Goal: Information Seeking & Learning: Find specific fact

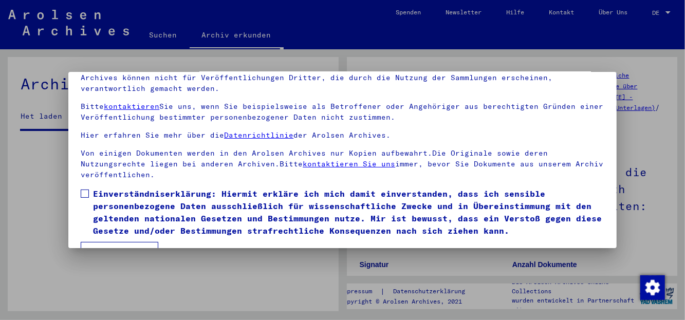
scroll to position [83, 0]
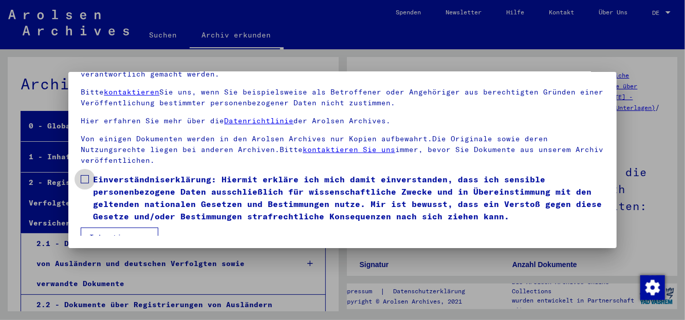
click at [86, 175] on span at bounding box center [85, 179] width 8 height 8
click at [84, 175] on span at bounding box center [85, 179] width 8 height 8
click at [123, 228] on button "Ich stimme zu" at bounding box center [120, 238] width 78 height 20
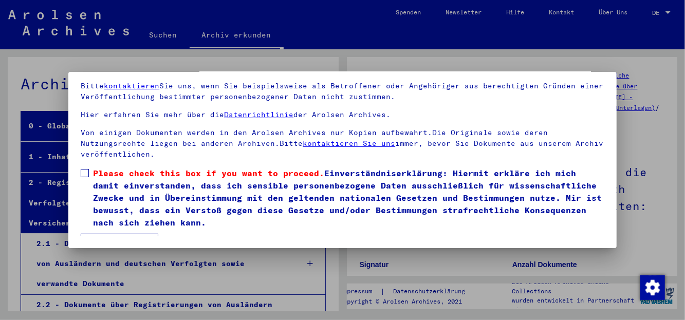
scroll to position [62, 0]
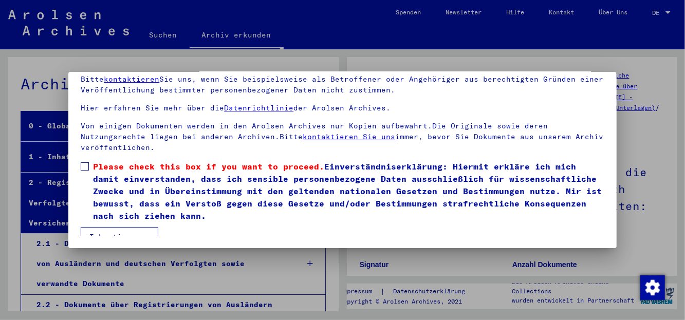
click at [85, 162] on span at bounding box center [85, 166] width 8 height 8
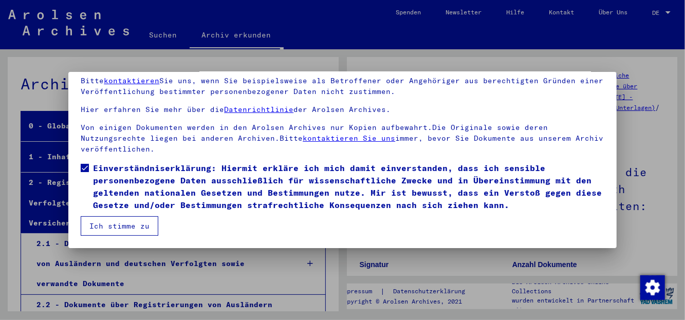
scroll to position [49, 0]
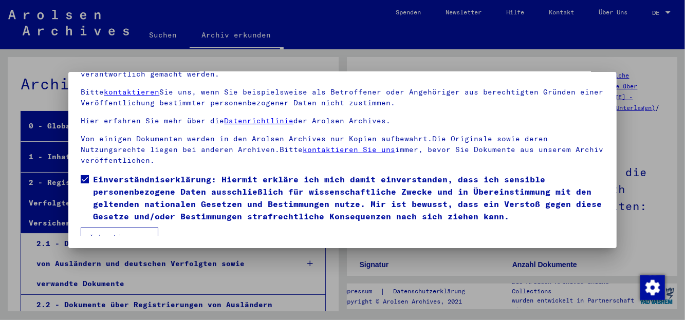
click at [116, 228] on button "Ich stimme zu" at bounding box center [120, 238] width 78 height 20
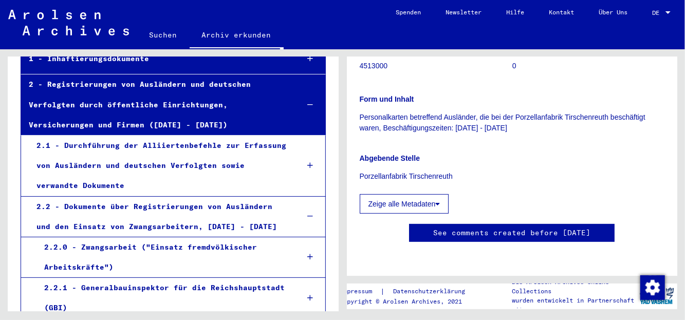
scroll to position [108, 0]
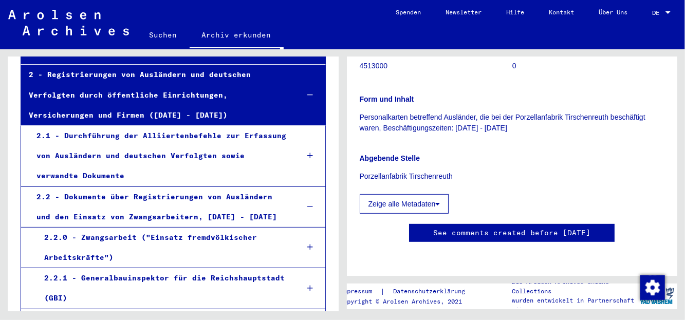
click at [174, 195] on div "2.2 - Dokumente über Registrierungen von Ausländern und den Einsatz von Zwangsa…" at bounding box center [160, 207] width 262 height 40
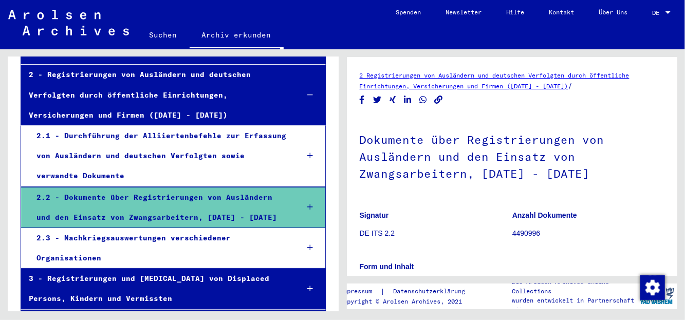
click at [412, 72] on link "2 Registrierungen von Ausländern und deutschen Verfolgten durch öffentliche Ein…" at bounding box center [495, 80] width 270 height 19
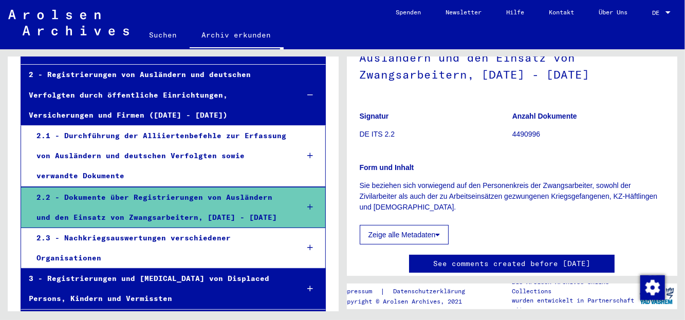
scroll to position [162, 0]
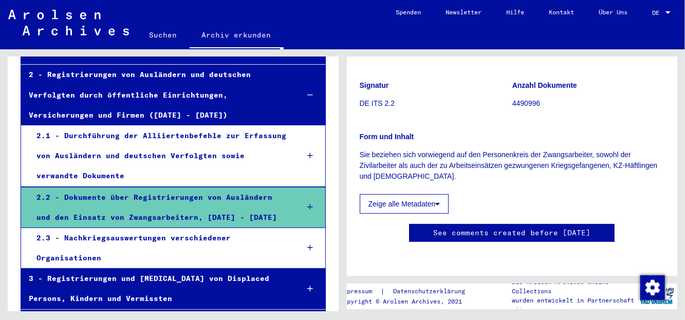
click at [435, 194] on button "Zeige alle Metadaten" at bounding box center [404, 204] width 89 height 20
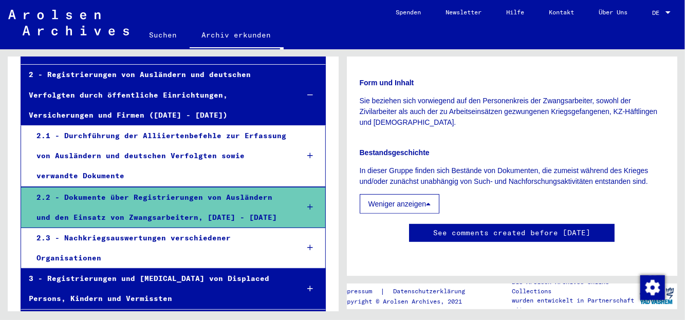
scroll to position [445, 0]
click at [307, 95] on icon at bounding box center [310, 95] width 6 height 7
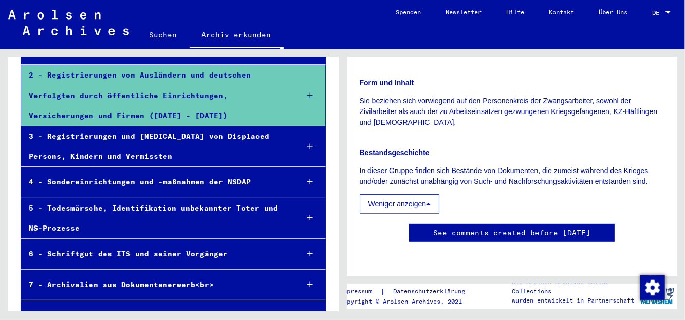
click at [307, 94] on icon at bounding box center [310, 95] width 6 height 7
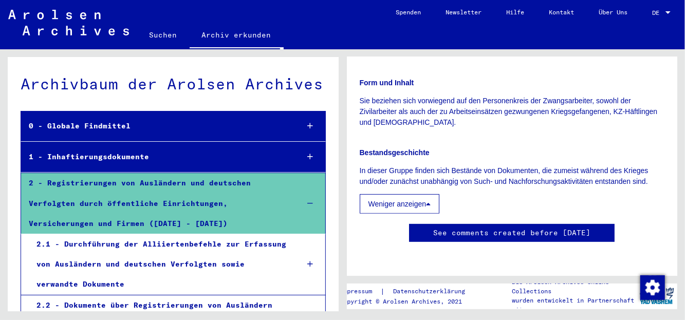
scroll to position [0, 0]
click at [150, 183] on div "2 - Registrierungen von Ausländern und deutschen Verfolgten durch öffentliche E…" at bounding box center [155, 203] width 269 height 61
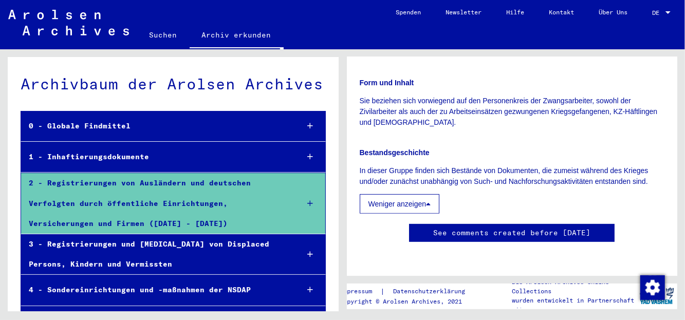
click at [300, 199] on div at bounding box center [310, 204] width 29 height 30
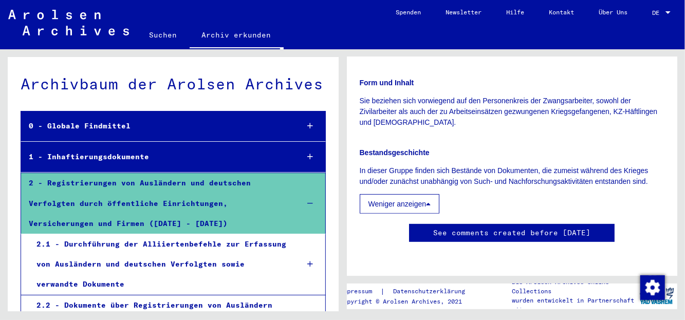
click at [141, 184] on div "2 - Registrierungen von Ausländern und deutschen Verfolgten durch öffentliche E…" at bounding box center [155, 203] width 269 height 61
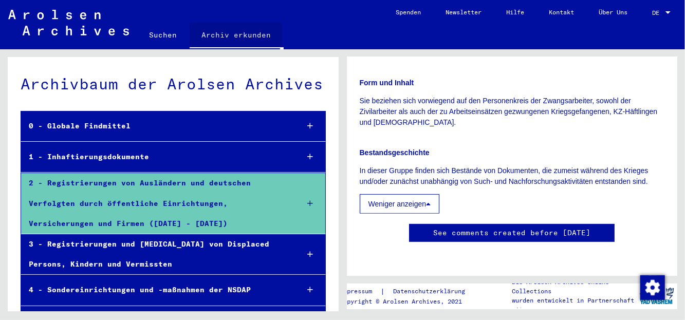
click at [218, 35] on link "Archiv erkunden" at bounding box center [237, 36] width 94 height 27
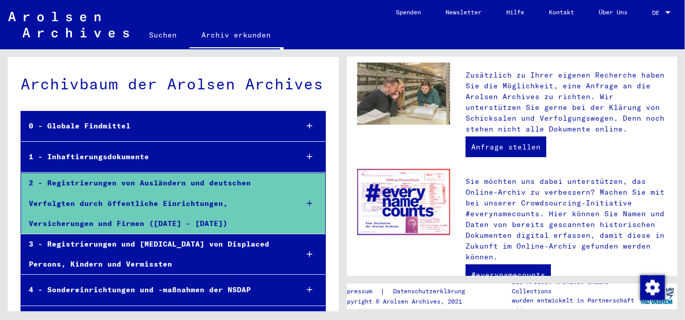
scroll to position [478, 0]
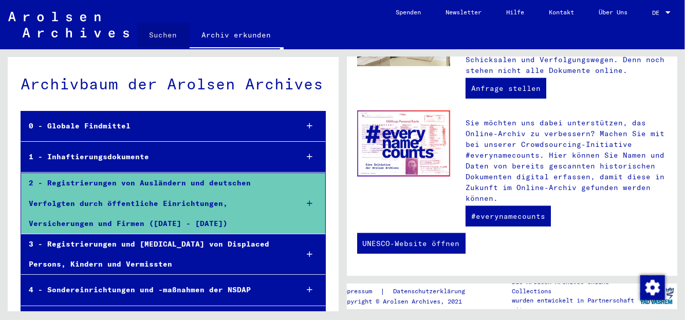
click at [162, 35] on link "Suchen" at bounding box center [163, 35] width 52 height 25
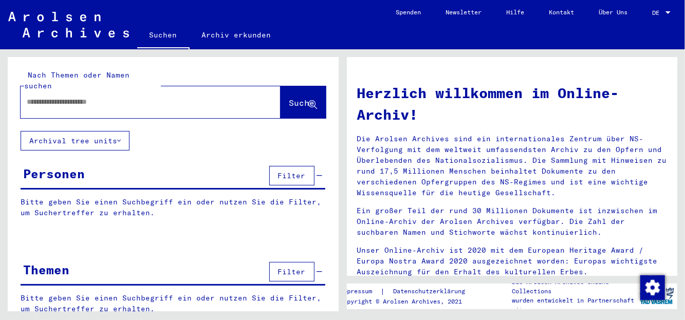
click at [43, 97] on input "text" at bounding box center [138, 102] width 223 height 11
click at [289, 98] on span "Suche" at bounding box center [302, 103] width 26 height 10
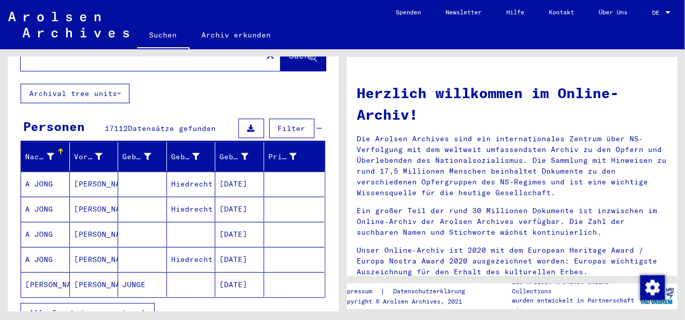
scroll to position [54, 0]
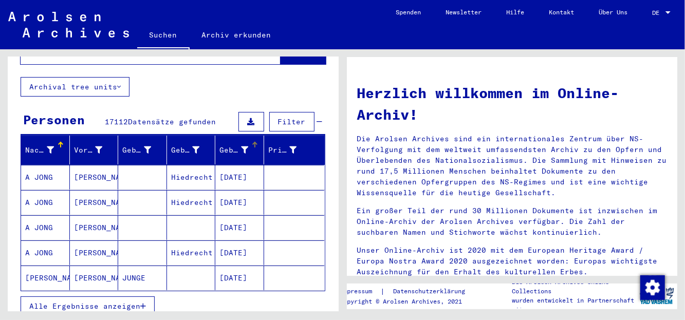
click at [242, 145] on div "Geburtsdatum" at bounding box center [234, 150] width 29 height 11
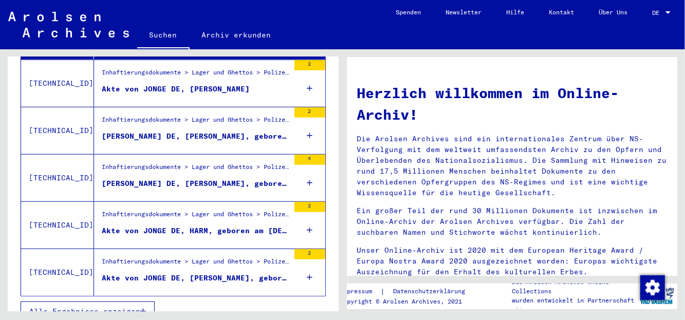
scroll to position [396, 0]
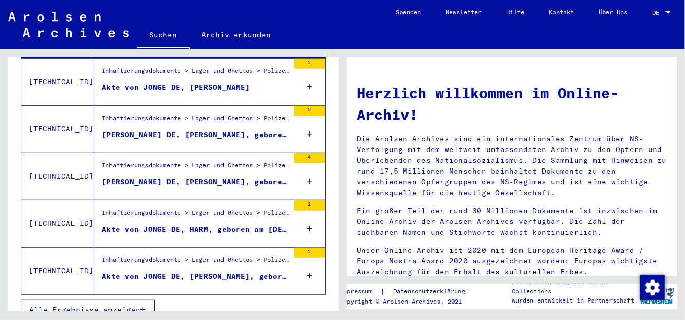
click at [246, 271] on div "Akte von JONGE DE, [PERSON_NAME], geboren am [DEMOGRAPHIC_DATA]" at bounding box center [196, 276] width 188 height 11
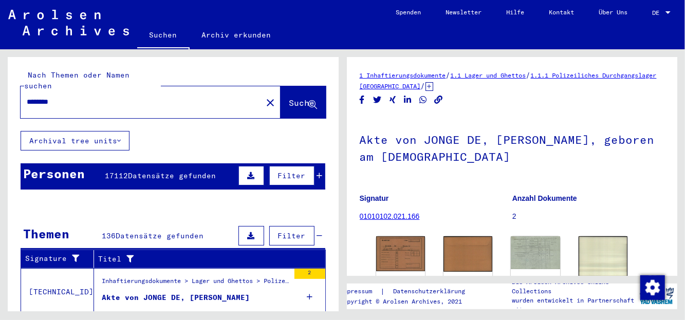
drag, startPoint x: 27, startPoint y: 90, endPoint x: 41, endPoint y: 117, distance: 30.1
click at [28, 91] on div "********" at bounding box center [138, 101] width 235 height 23
click at [27, 97] on input "********" at bounding box center [141, 102] width 229 height 11
type input "**********"
click at [289, 98] on span "Suche" at bounding box center [302, 103] width 26 height 10
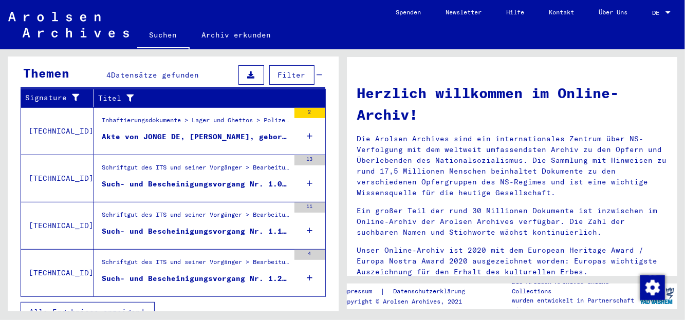
scroll to position [162, 0]
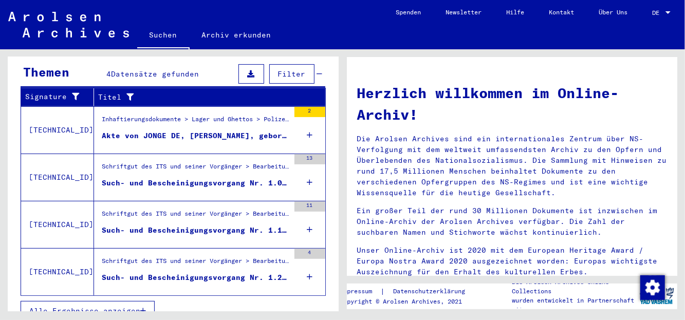
click at [239, 131] on div "Akte von JONGE DE, [PERSON_NAME], geboren am [DEMOGRAPHIC_DATA]" at bounding box center [196, 136] width 188 height 11
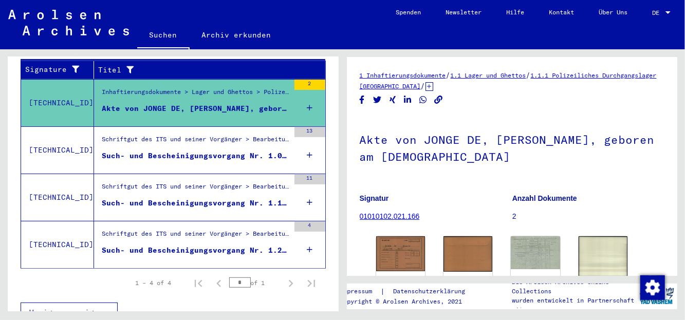
scroll to position [193, 0]
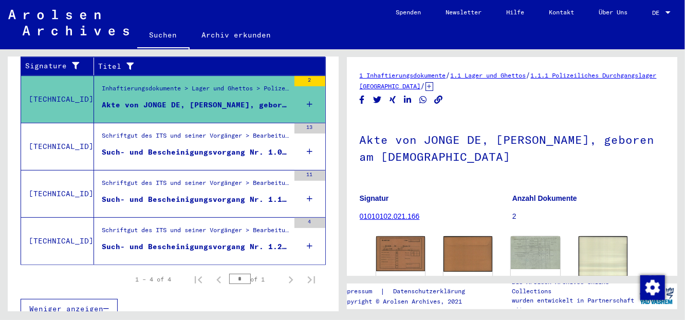
click at [150, 275] on div "1 – 4 of 4" at bounding box center [154, 279] width 36 height 9
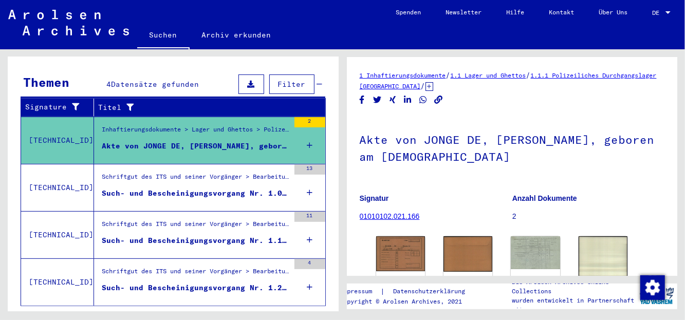
scroll to position [139, 0]
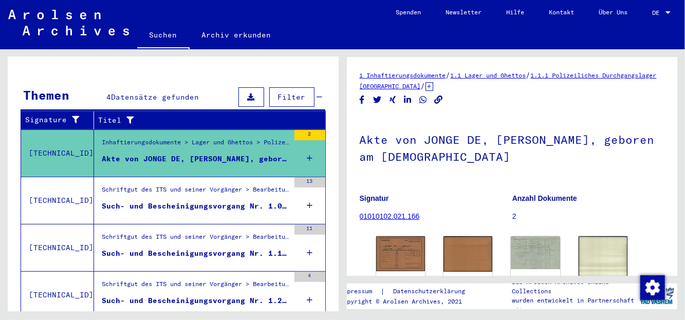
click at [213, 201] on div "Such- und Bescheinigungsvorgang Nr. 1.072.221 für DE [PERSON_NAME] geboren [DEM…" at bounding box center [196, 206] width 188 height 11
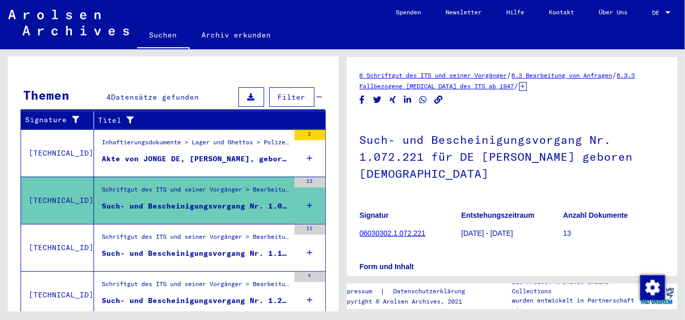
click at [208, 232] on div "Schriftgut des ITS und seiner Vorgänger > Bearbeitung von Anfragen > Fallbezoge…" at bounding box center [196, 239] width 188 height 14
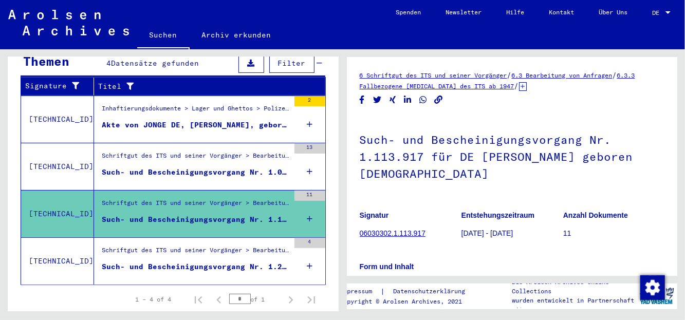
scroll to position [193, 0]
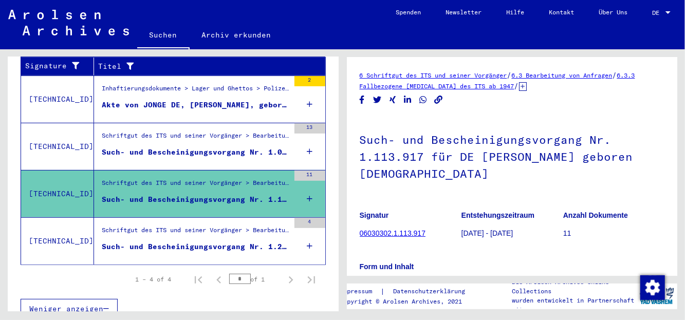
click at [207, 242] on div "Such- und Bescheinigungsvorgang Nr. 1.268.297 für DE [PERSON_NAME] geboren [DEM…" at bounding box center [196, 247] width 188 height 11
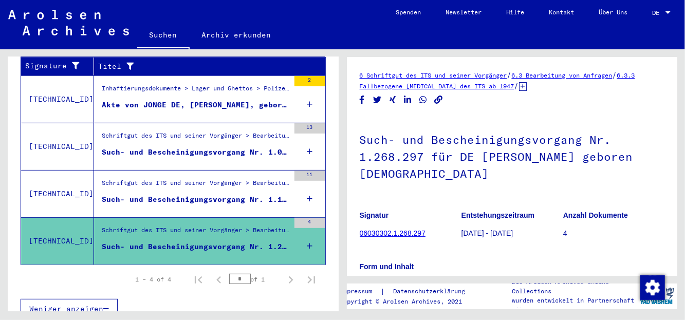
click at [307, 229] on icon at bounding box center [310, 246] width 6 height 36
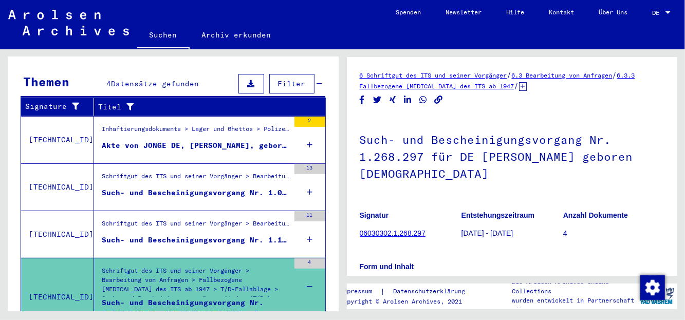
scroll to position [62, 0]
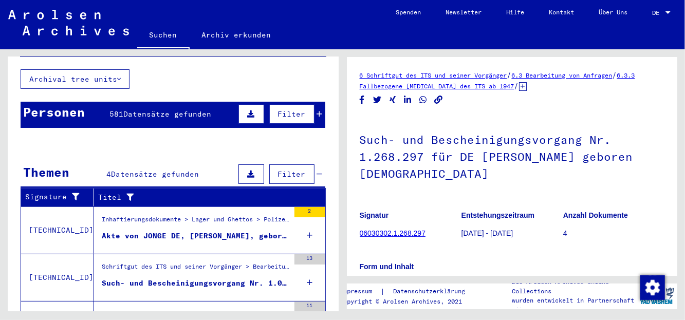
click at [248, 171] on icon at bounding box center [251, 174] width 7 height 7
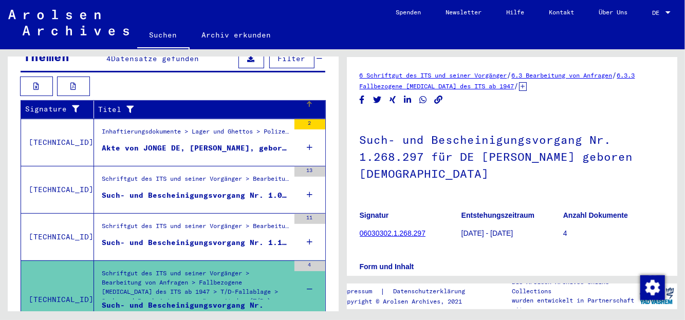
scroll to position [251, 0]
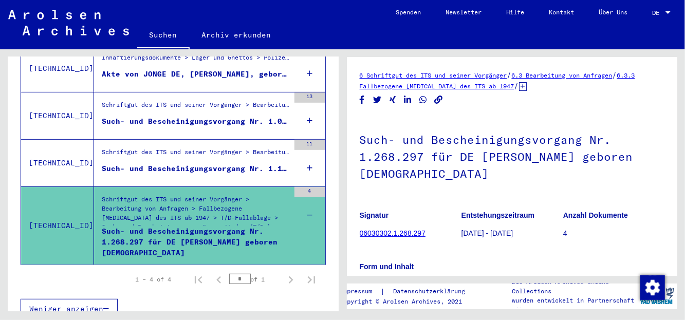
click at [82, 304] on span "Weniger anzeigen" at bounding box center [66, 308] width 74 height 9
